Goal: Information Seeking & Learning: Learn about a topic

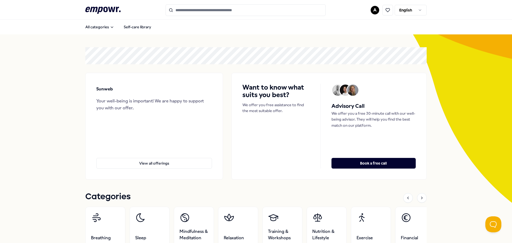
click at [205, 12] on input "Search for products, categories or subcategories" at bounding box center [246, 10] width 160 height 12
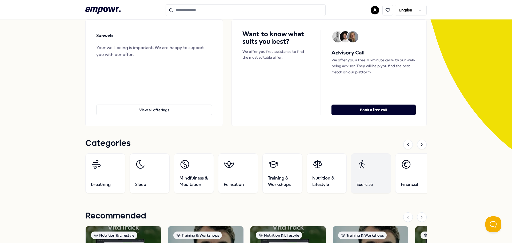
click at [371, 179] on link "Exercise" at bounding box center [371, 173] width 40 height 40
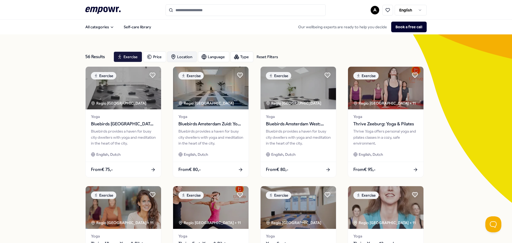
click at [178, 55] on div "Location" at bounding box center [182, 56] width 30 height 11
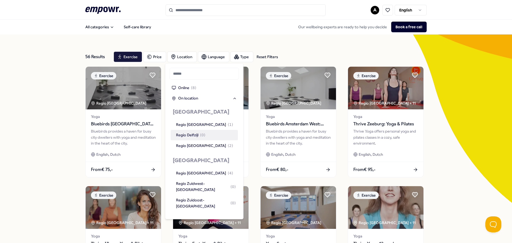
click at [34, 105] on div "56 Results Reset Filters Exercise Price Location Language Type Reset Filters Ex…" at bounding box center [256, 242] width 512 height 416
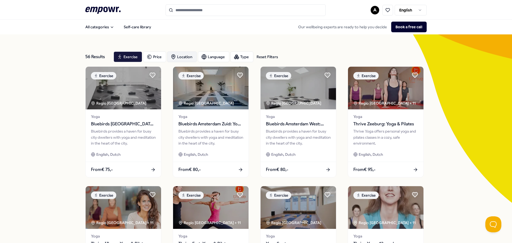
click at [187, 56] on div "Location" at bounding box center [182, 56] width 30 height 11
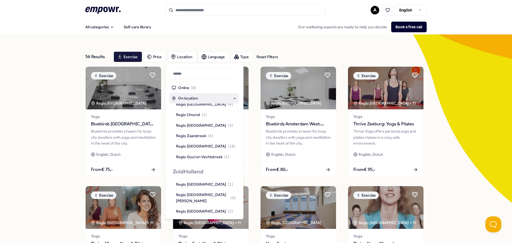
scroll to position [373, 0]
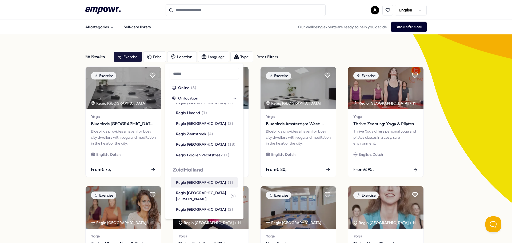
click at [197, 179] on div "Regio [GEOGRAPHIC_DATA] ( 1 )" at bounding box center [204, 182] width 57 height 6
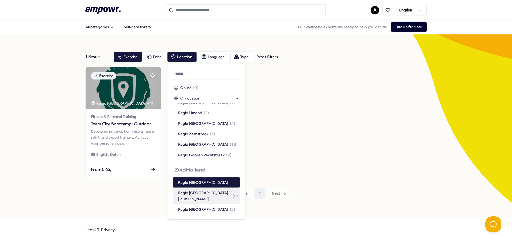
click at [201, 190] on div "Regio [GEOGRAPHIC_DATA][PERSON_NAME] ( 5 )" at bounding box center [208, 196] width 60 height 12
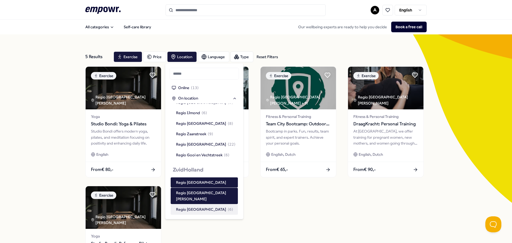
click at [228, 206] on span "( 6 )" at bounding box center [230, 209] width 5 height 6
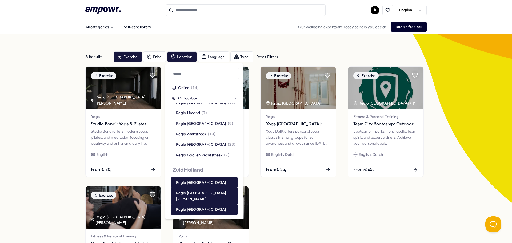
click at [195, 217] on div "Regio [GEOGRAPHIC_DATA] ( 6 )" at bounding box center [204, 220] width 57 height 6
click at [195, 227] on div "Regio Rijnmond ( 9 )" at bounding box center [193, 230] width 34 height 6
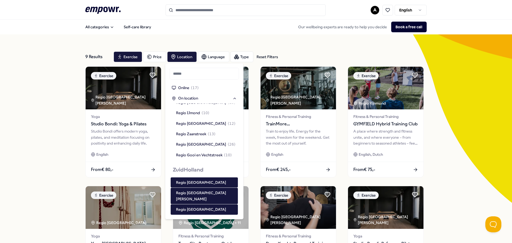
click at [196, 238] on div "Regio Zuidoost-[GEOGRAPHIC_DATA] ( 9 )" at bounding box center [206, 244] width 60 height 12
click at [35, 144] on div "9 Results Reset Filters Exercise Price Location Language Type Reset Filters Exe…" at bounding box center [256, 242] width 512 height 416
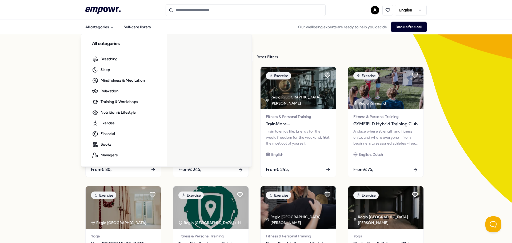
click at [97, 3] on header ".empowr-logo_svg__cls-1{fill:#03032f} A English" at bounding box center [256, 9] width 512 height 19
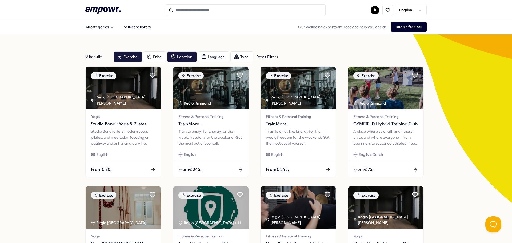
click at [98, 10] on icon ".empowr-logo_svg__cls-1{fill:#03032f}" at bounding box center [102, 10] width 35 height 10
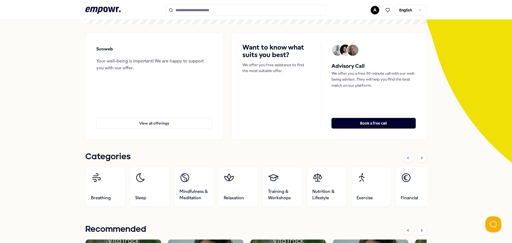
scroll to position [80, 0]
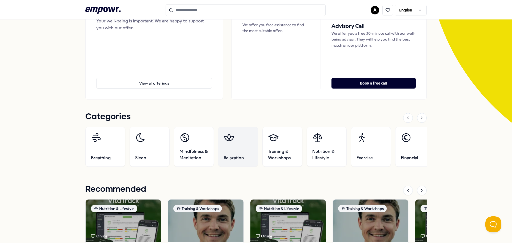
click at [236, 137] on link "Relaxation" at bounding box center [238, 147] width 40 height 40
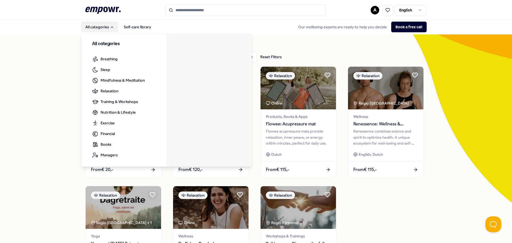
click at [93, 11] on icon ".empowr-logo_svg__cls-1{fill:#03032f}" at bounding box center [102, 10] width 35 height 10
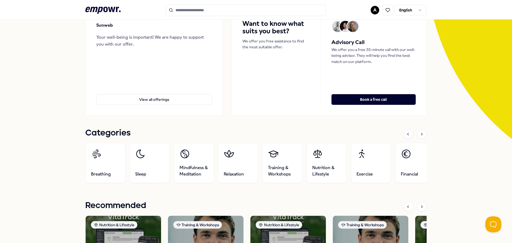
scroll to position [80, 0]
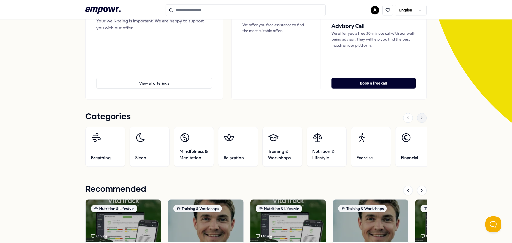
click at [421, 118] on icon at bounding box center [422, 118] width 4 height 4
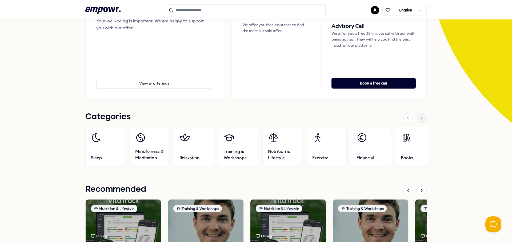
click at [421, 118] on icon at bounding box center [422, 118] width 4 height 4
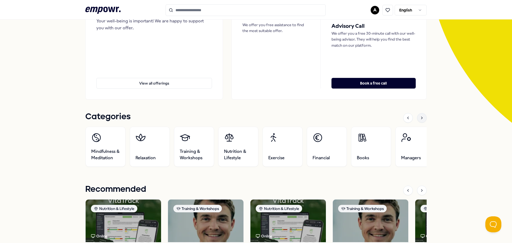
click at [421, 118] on icon at bounding box center [422, 118] width 4 height 4
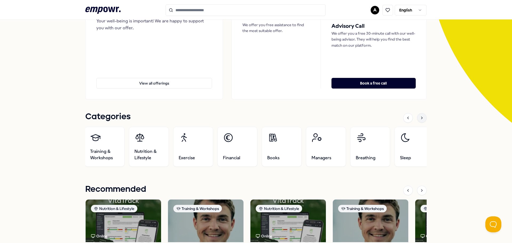
click at [421, 118] on icon at bounding box center [422, 118] width 4 height 4
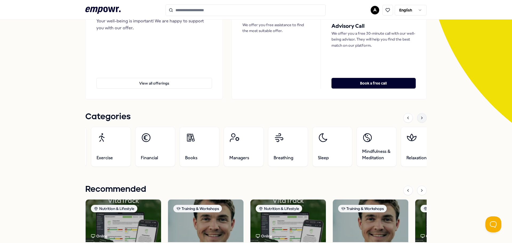
click at [421, 118] on icon at bounding box center [422, 118] width 4 height 4
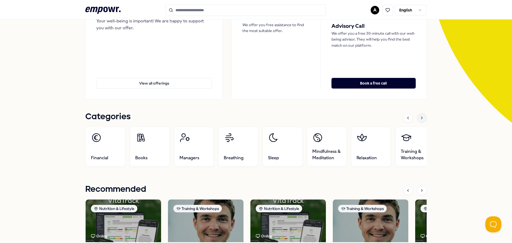
click at [421, 118] on icon at bounding box center [422, 118] width 4 height 4
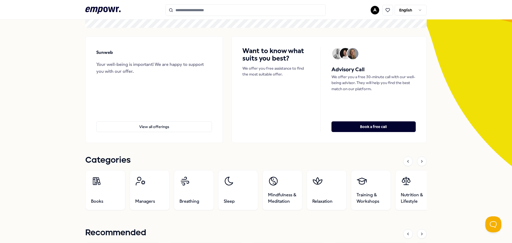
scroll to position [0, 0]
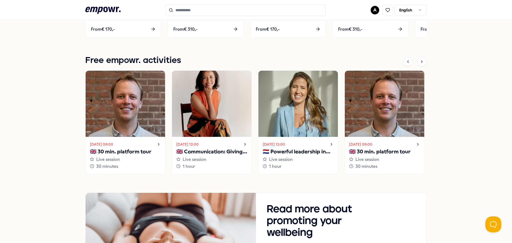
scroll to position [298, 0]
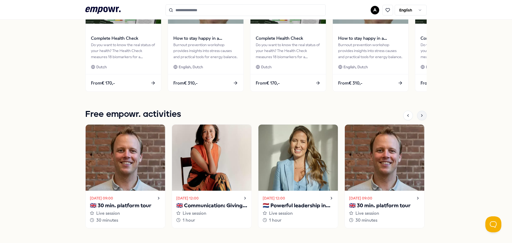
click at [422, 117] on icon at bounding box center [422, 115] width 4 height 4
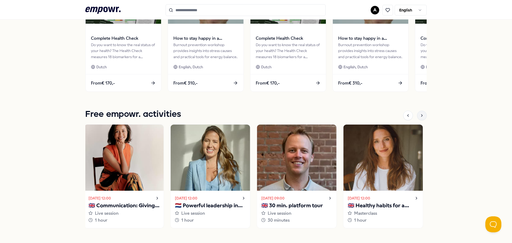
click at [422, 117] on icon at bounding box center [422, 115] width 4 height 4
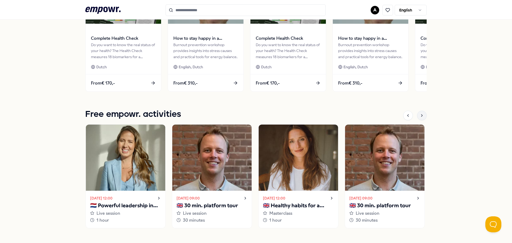
click at [422, 117] on icon at bounding box center [422, 115] width 4 height 4
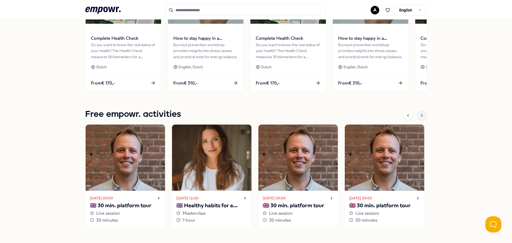
click at [422, 117] on icon at bounding box center [422, 115] width 4 height 4
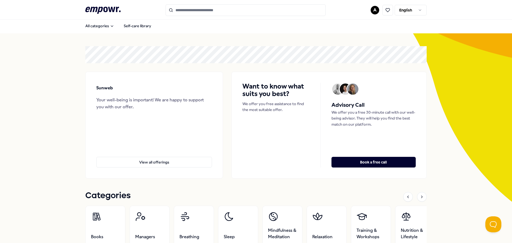
scroll to position [0, 0]
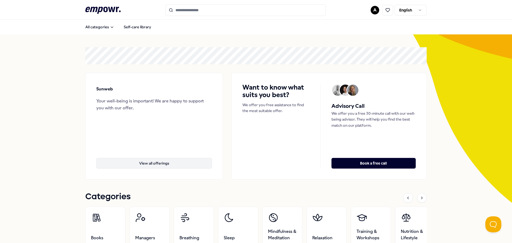
click at [161, 165] on button "View all offerings" at bounding box center [154, 163] width 116 height 11
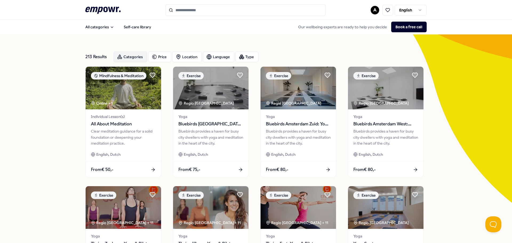
click at [132, 57] on div "Categories" at bounding box center [131, 56] width 34 height 11
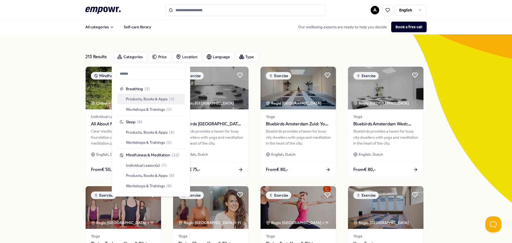
click at [141, 98] on span "Products, Books & Apps" at bounding box center [147, 99] width 42 height 6
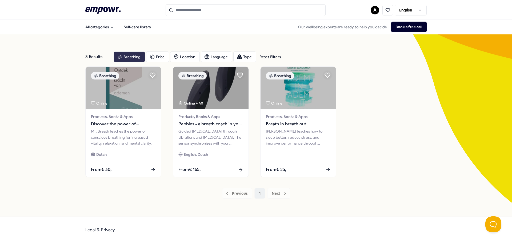
click at [131, 60] on div "Breathing" at bounding box center [129, 56] width 31 height 11
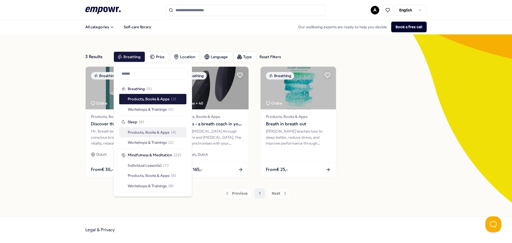
click at [142, 132] on span "Products, Books & Apps" at bounding box center [149, 132] width 42 height 6
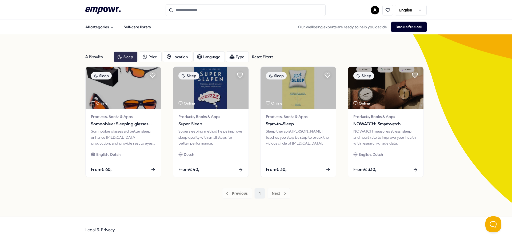
click at [125, 56] on div "Sleep" at bounding box center [126, 56] width 24 height 11
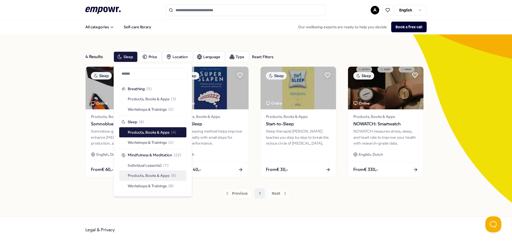
click at [149, 178] on span "Products, Books & Apps" at bounding box center [149, 176] width 42 height 6
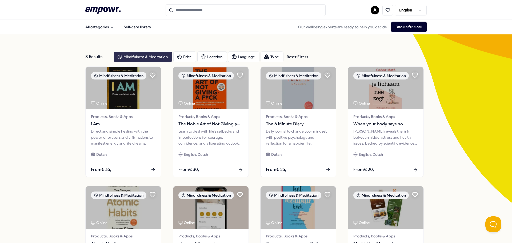
click at [137, 57] on div "Mindfulness & Meditation" at bounding box center [143, 56] width 59 height 11
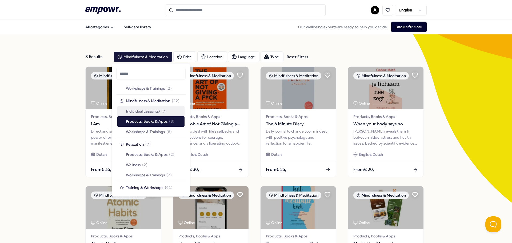
scroll to position [80, 0]
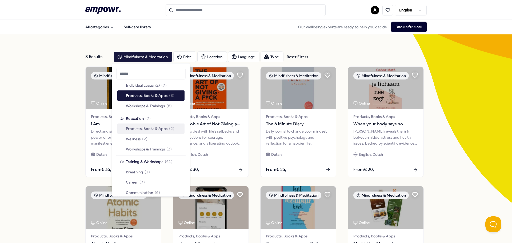
click at [145, 129] on span "Products, Books & Apps" at bounding box center [147, 129] width 42 height 6
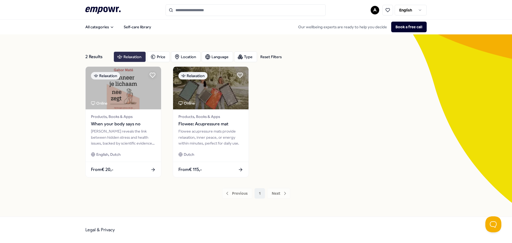
click at [132, 58] on div "Relaxation" at bounding box center [130, 56] width 32 height 11
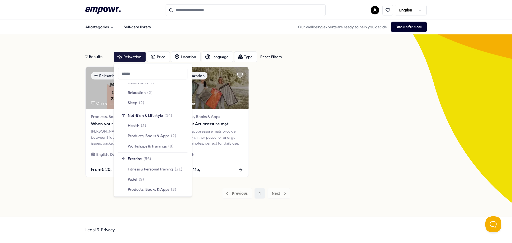
scroll to position [267, 0]
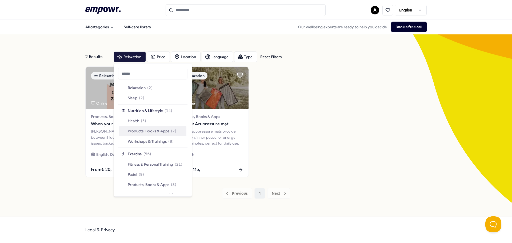
click at [160, 131] on span "Products, Books & Apps" at bounding box center [149, 131] width 42 height 6
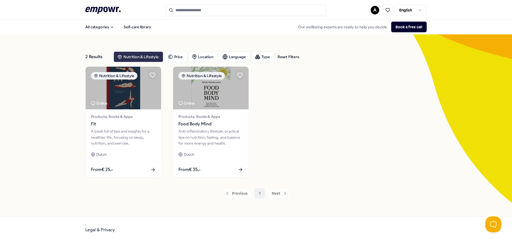
click at [145, 58] on div "Nutrition & Lifestyle" at bounding box center [139, 56] width 50 height 11
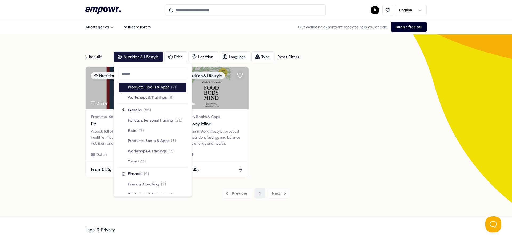
scroll to position [320, 0]
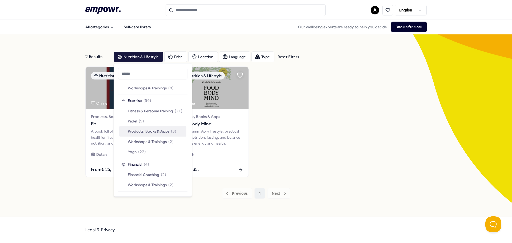
click at [161, 131] on span "Products, Books & Apps" at bounding box center [149, 131] width 42 height 6
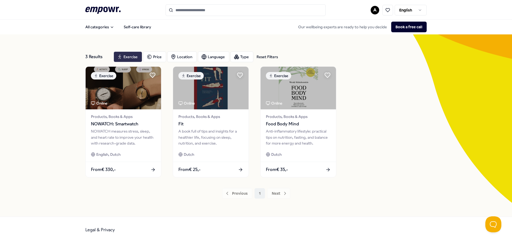
click at [124, 55] on div "Exercise" at bounding box center [128, 56] width 29 height 11
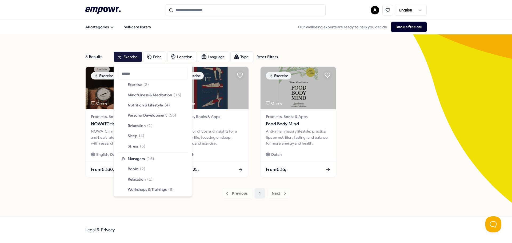
scroll to position [476, 0]
click at [151, 189] on span "Workshops & Trainings" at bounding box center [147, 188] width 39 height 6
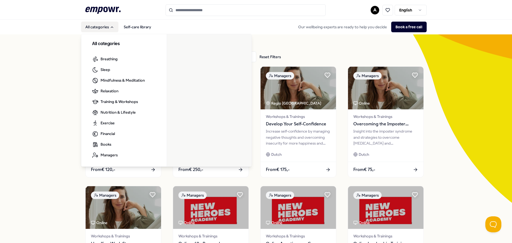
click at [92, 11] on icon at bounding box center [102, 10] width 35 height 7
